Goal: Navigation & Orientation: Find specific page/section

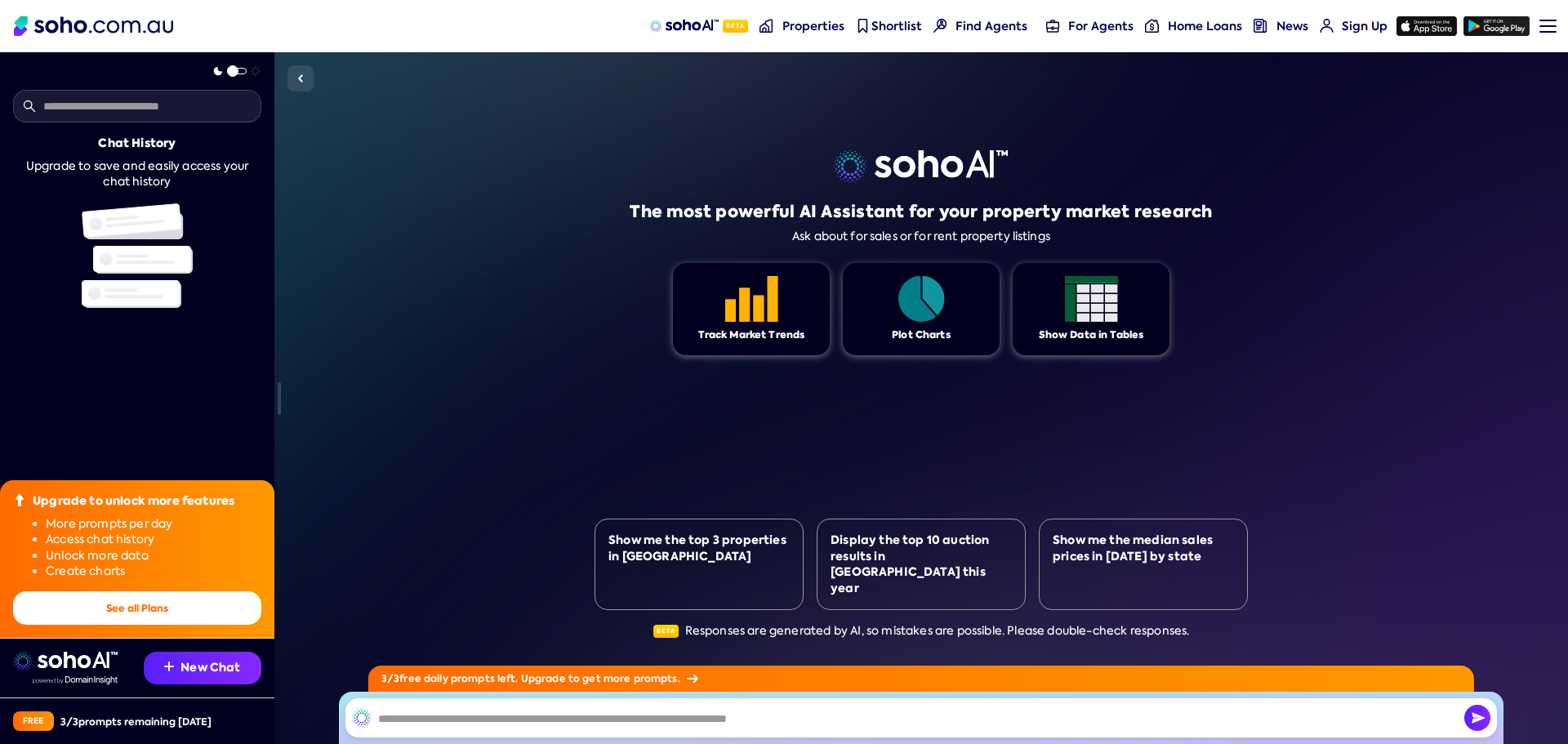
click at [706, 20] on img at bounding box center [684, 26] width 69 height 13
click at [1550, 25] on link "Menu" at bounding box center [1541, 26] width 17 height 52
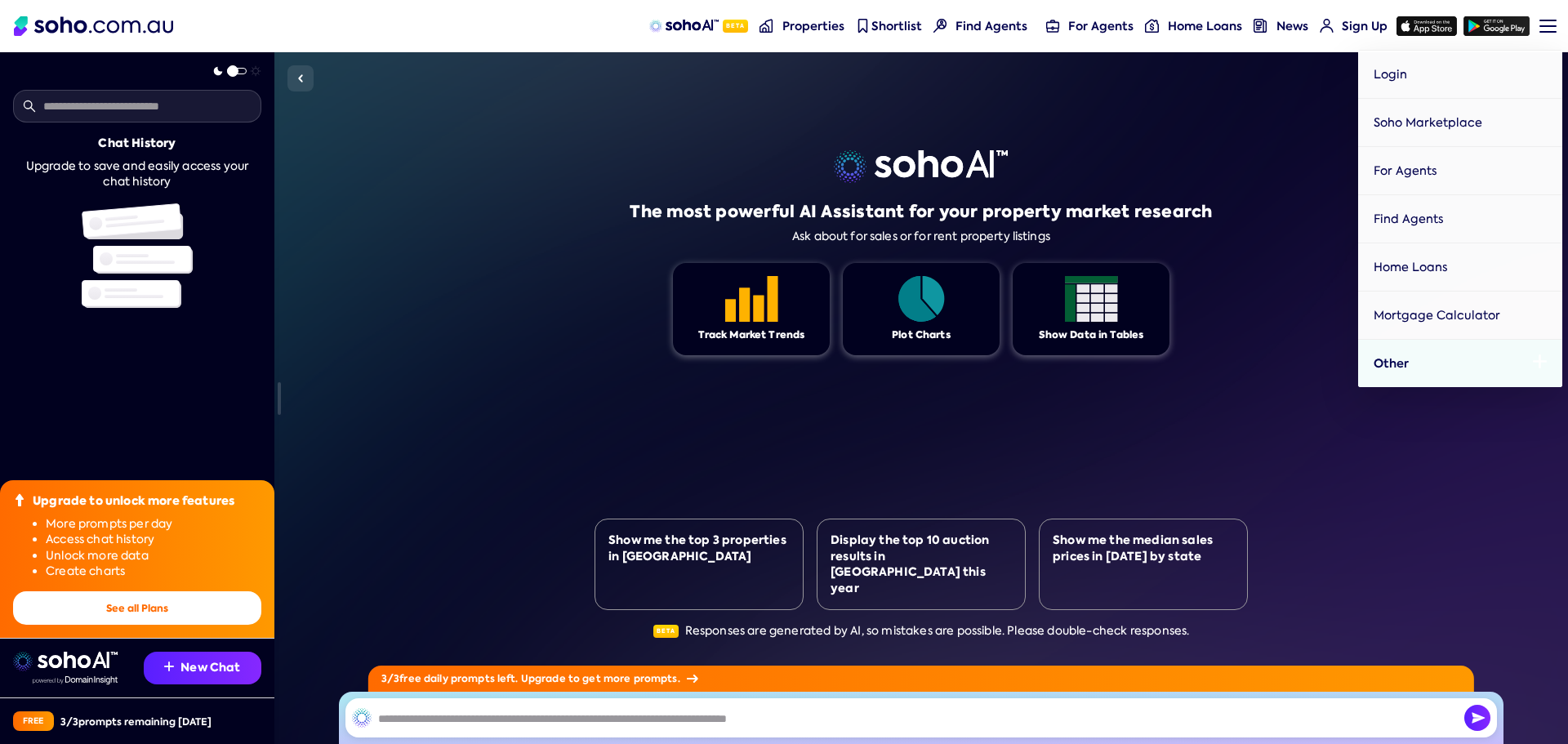
click at [1442, 357] on link "Other" at bounding box center [1460, 363] width 204 height 48
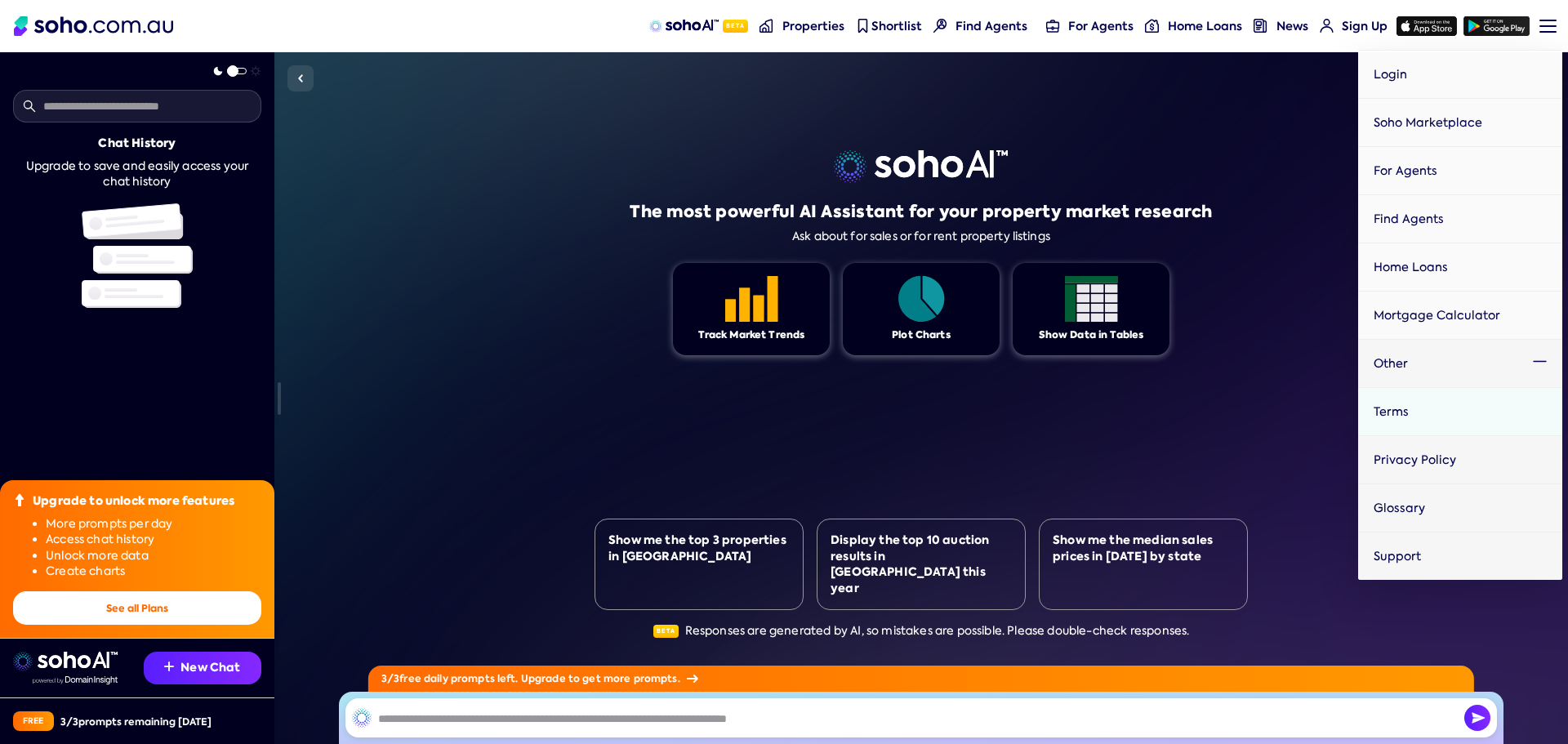
click at [1468, 414] on link "Terms" at bounding box center [1460, 410] width 204 height 48
